Goal: Navigation & Orientation: Find specific page/section

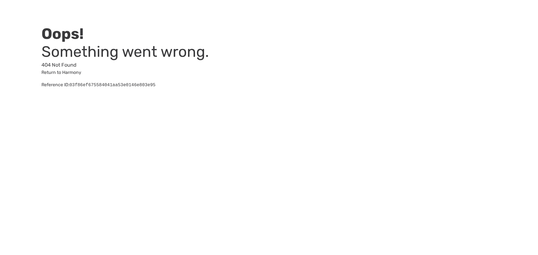
drag, startPoint x: 63, startPoint y: 72, endPoint x: 117, endPoint y: 74, distance: 53.6
click at [63, 72] on link "Return to Harmony" at bounding box center [61, 72] width 40 height 5
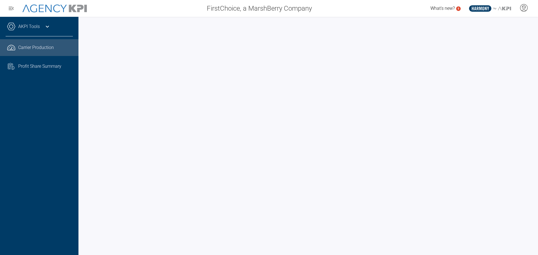
click at [80, 97] on div at bounding box center [307, 136] width 459 height 238
click at [181, 11] on div "FirstChoice, a MarshBerry Company" at bounding box center [205, 8] width 222 height 11
